Goal: Transaction & Acquisition: Purchase product/service

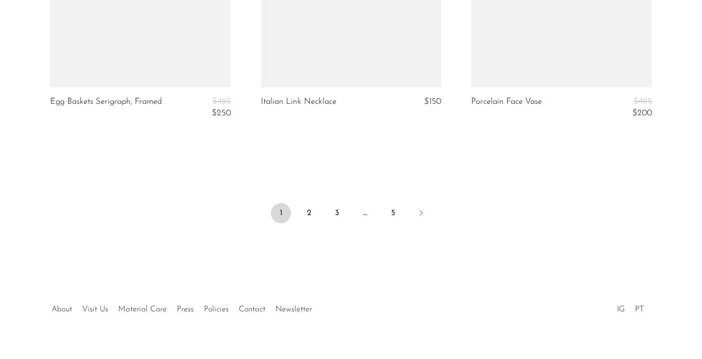
scroll to position [3618, 0]
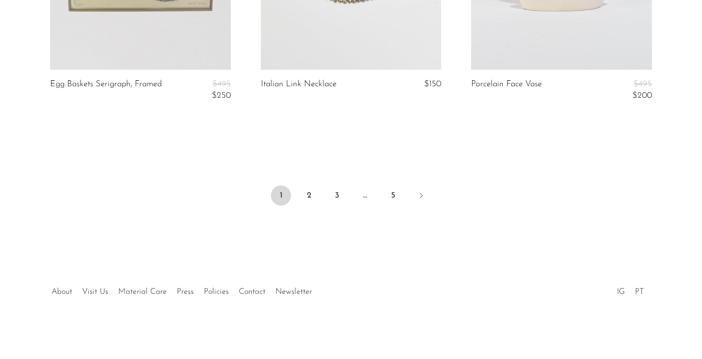
click at [311, 184] on ul "1 2 3 … 5" at bounding box center [351, 196] width 641 height 30
click at [311, 191] on link "2" at bounding box center [309, 195] width 20 height 20
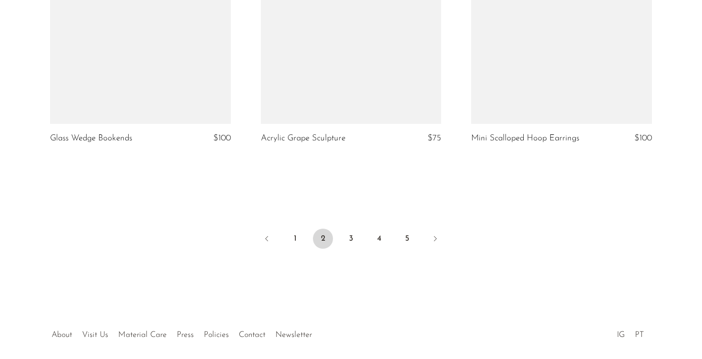
scroll to position [3595, 0]
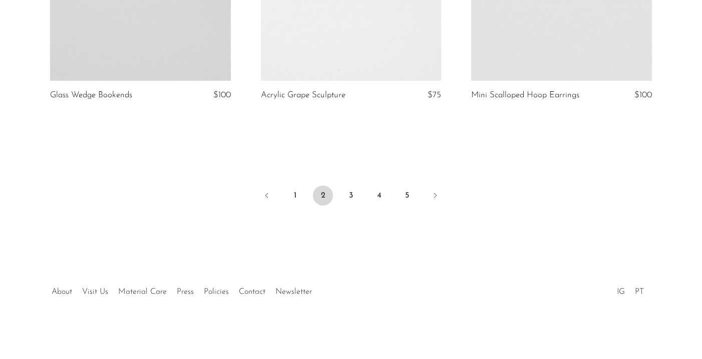
click at [333, 198] on li "2" at bounding box center [323, 196] width 20 height 22
click at [353, 197] on link "3" at bounding box center [351, 195] width 20 height 20
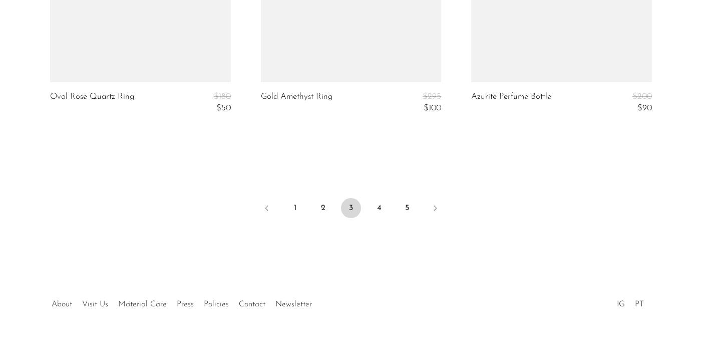
scroll to position [3665, 0]
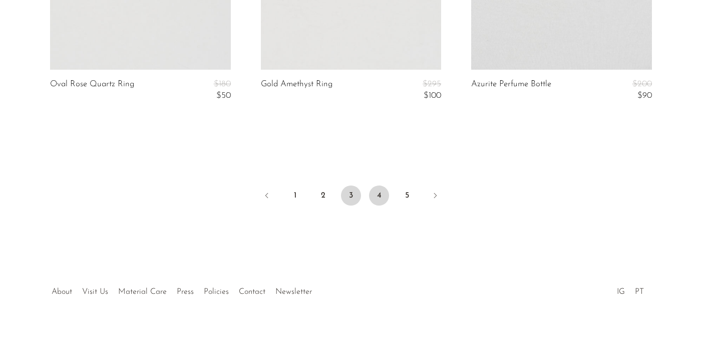
click at [382, 193] on link "4" at bounding box center [379, 195] width 20 height 20
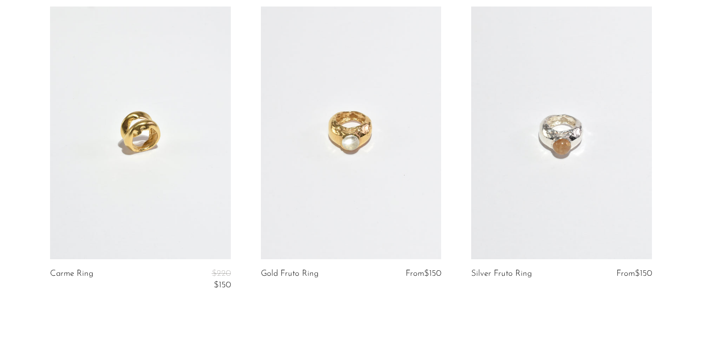
scroll to position [3638, 0]
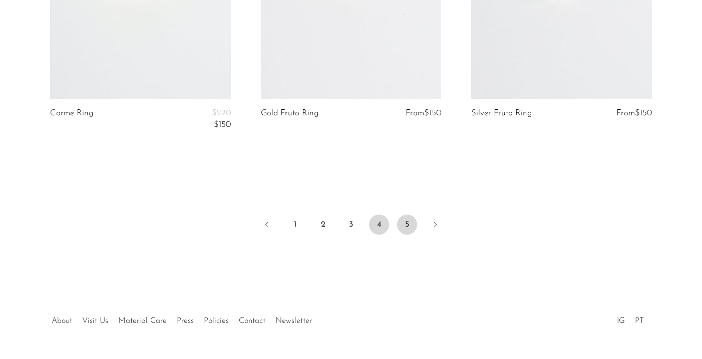
click at [399, 219] on link "5" at bounding box center [407, 224] width 20 height 20
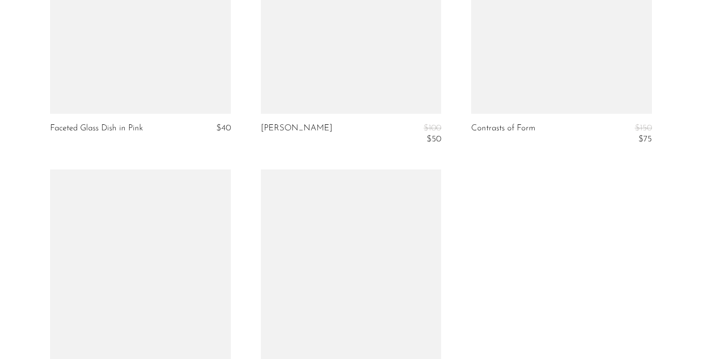
scroll to position [3149, 0]
